Goal: Information Seeking & Learning: Learn about a topic

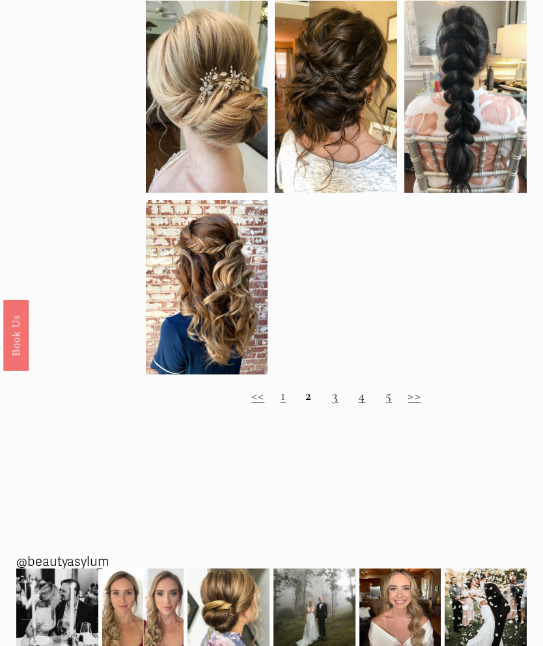
scroll to position [785, 0]
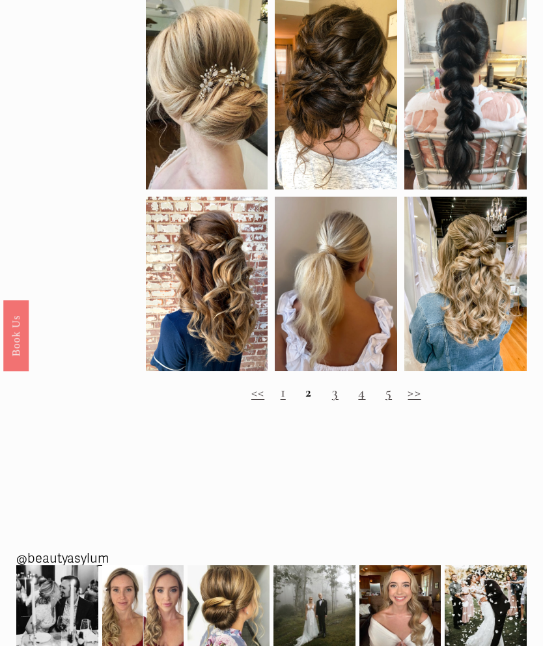
click at [417, 401] on link ">>" at bounding box center [414, 392] width 13 height 17
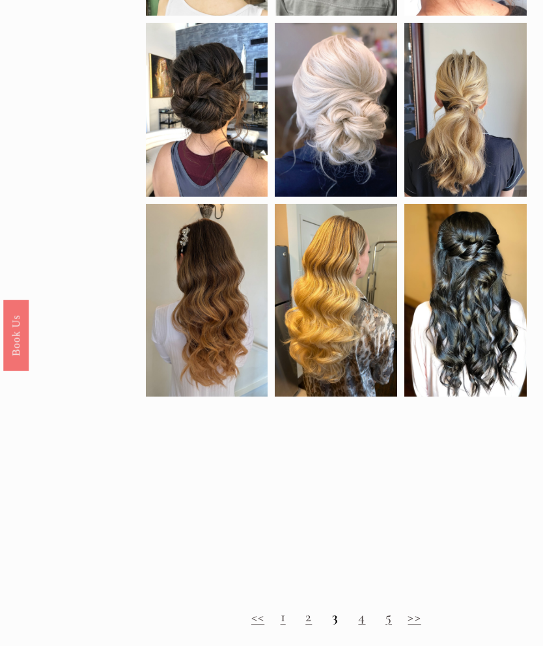
scroll to position [523, 0]
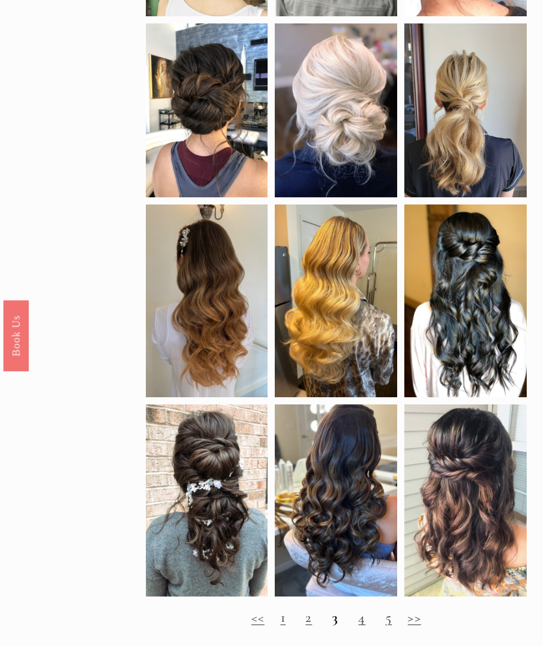
click at [409, 626] on link ">>" at bounding box center [414, 617] width 13 height 17
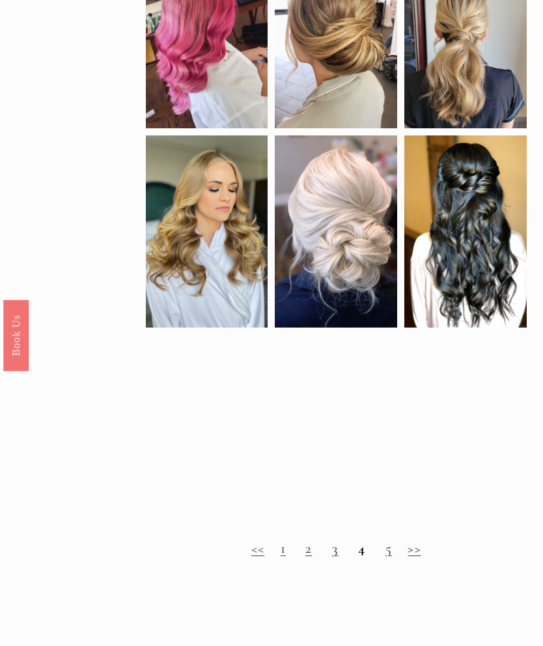
scroll to position [611, 0]
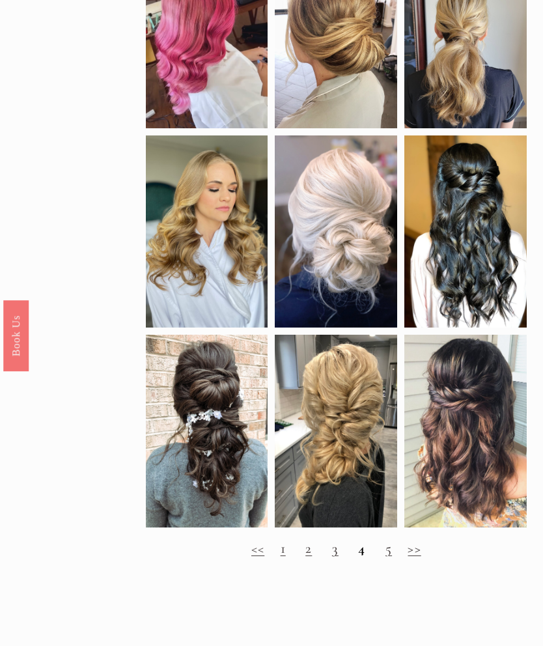
click at [420, 557] on link ">>" at bounding box center [414, 548] width 13 height 17
